Goal: Task Accomplishment & Management: Complete application form

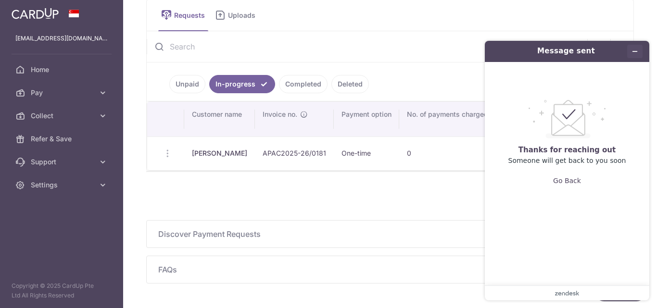
scroll to position [0, 362]
click at [430, 44] on input "text" at bounding box center [367, 46] width 441 height 31
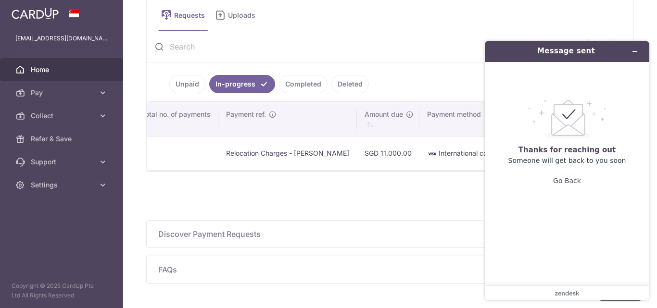
click at [27, 67] on link "Home" at bounding box center [61, 69] width 123 height 23
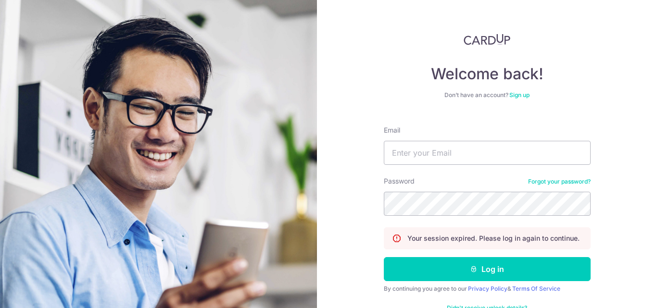
type input "accounts@apacrelocation.com"
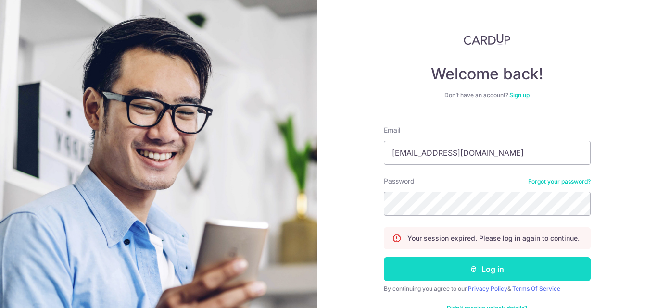
click at [487, 275] on button "Log in" at bounding box center [487, 269] width 207 height 24
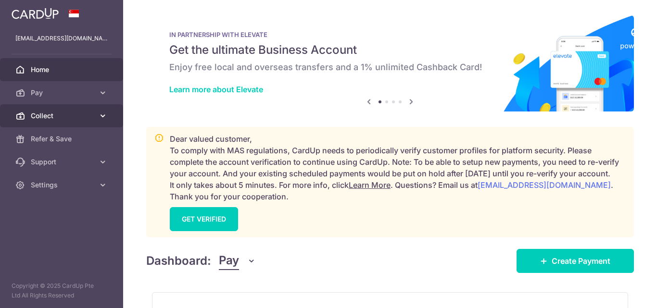
click at [42, 118] on span "Collect" at bounding box center [62, 116] width 63 height 10
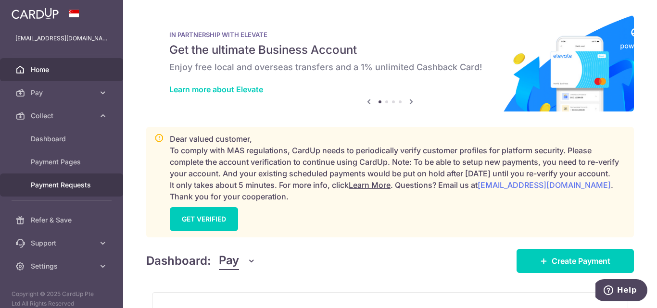
click at [55, 185] on span "Payment Requests" at bounding box center [62, 185] width 63 height 10
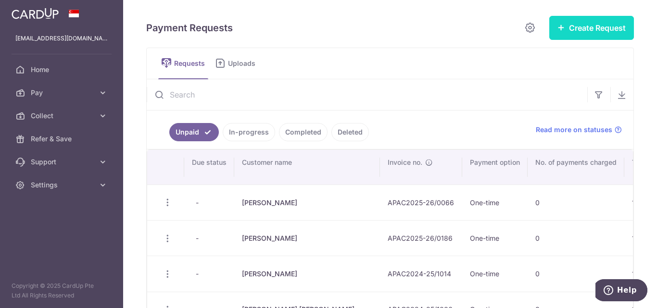
click at [579, 25] on button "Create Request" at bounding box center [591, 28] width 85 height 24
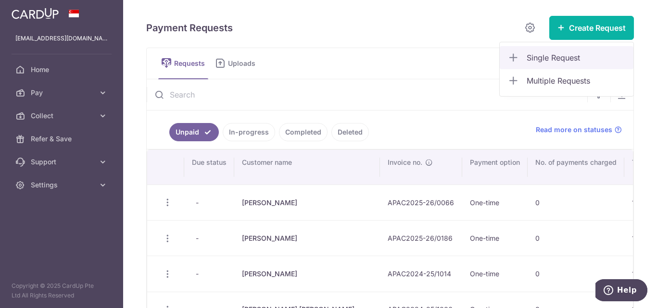
click at [542, 59] on span "Single Request" at bounding box center [576, 58] width 99 height 12
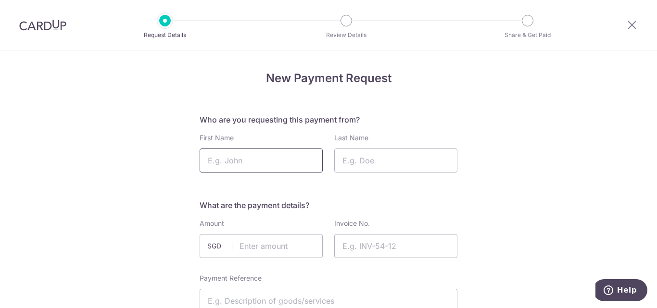
click at [267, 168] on input "First Name" at bounding box center [261, 161] width 123 height 24
click at [275, 156] on input "First Name" at bounding box center [261, 161] width 123 height 24
paste input "[PERSON_NAME]"
type input "[PERSON_NAME]"
paste input "[PERSON_NAME]"
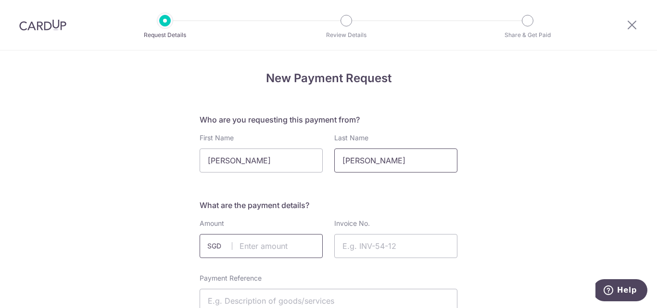
type input "[PERSON_NAME]"
click at [288, 249] on input "text" at bounding box center [261, 246] width 123 height 24
type input "1060.00"
paste input "APAC2025-26/0241"
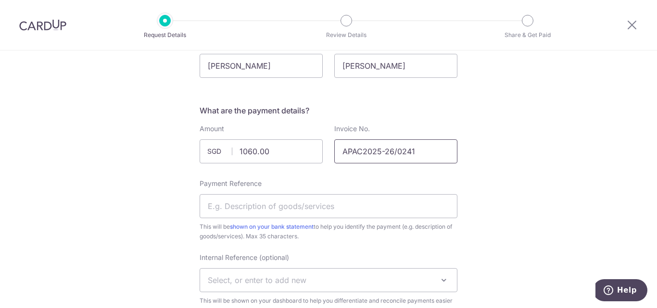
scroll to position [192, 0]
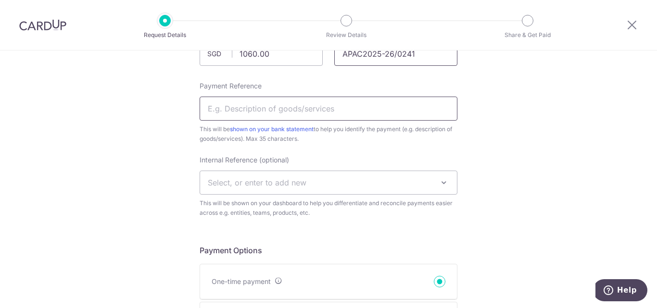
type input "APAC2025-26/0241"
click at [254, 111] on input "Payment Reference" at bounding box center [329, 109] width 258 height 24
paste input "[PERSON_NAME]"
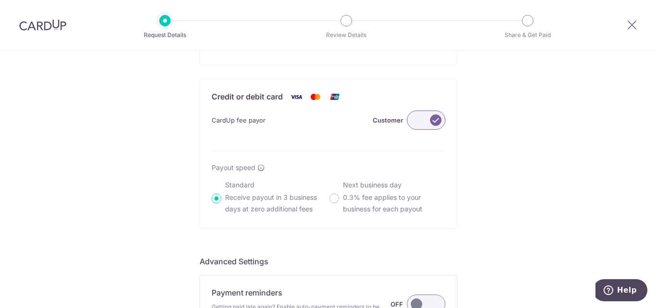
scroll to position [778, 0]
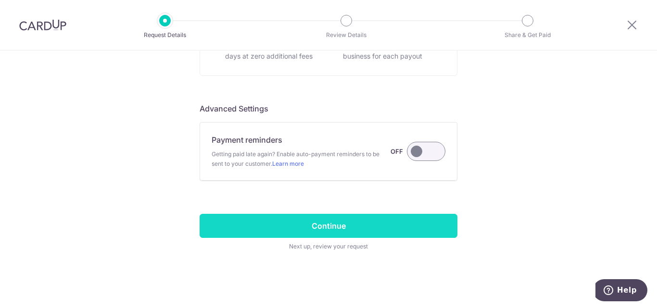
type input "Relocation Charges - Fiona Lin"
click at [327, 228] on input "Continue" at bounding box center [329, 226] width 258 height 24
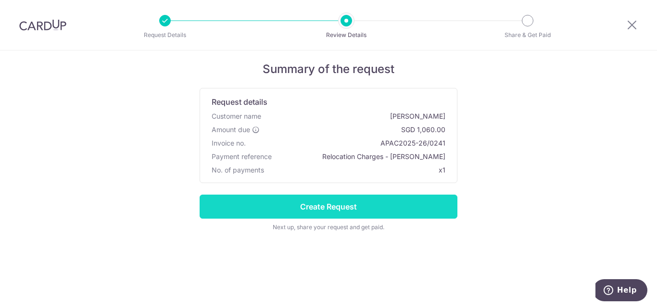
click at [342, 207] on input "Create Request" at bounding box center [329, 207] width 258 height 24
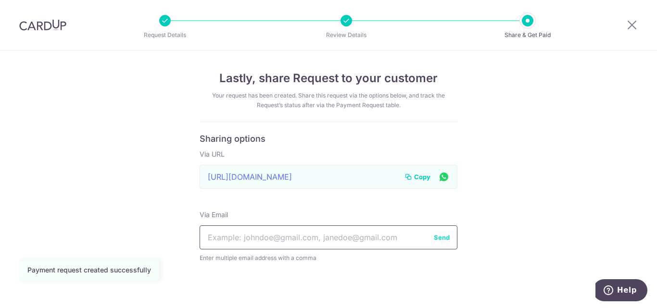
click at [300, 237] on input "text" at bounding box center [329, 238] width 258 height 24
paste input "[EMAIL_ADDRESS][DOMAIN_NAME]"
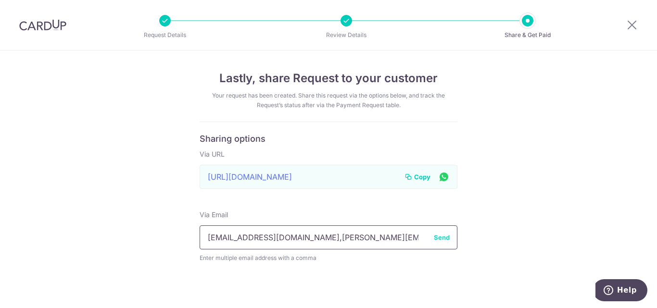
type input "[EMAIL_ADDRESS][DOMAIN_NAME],[PERSON_NAME][EMAIL_ADDRESS][DOMAIN_NAME]"
click at [439, 241] on button "Send" at bounding box center [442, 238] width 16 height 10
click at [424, 181] on span "Copy" at bounding box center [422, 177] width 16 height 10
